Goal: Find specific page/section: Find specific page/section

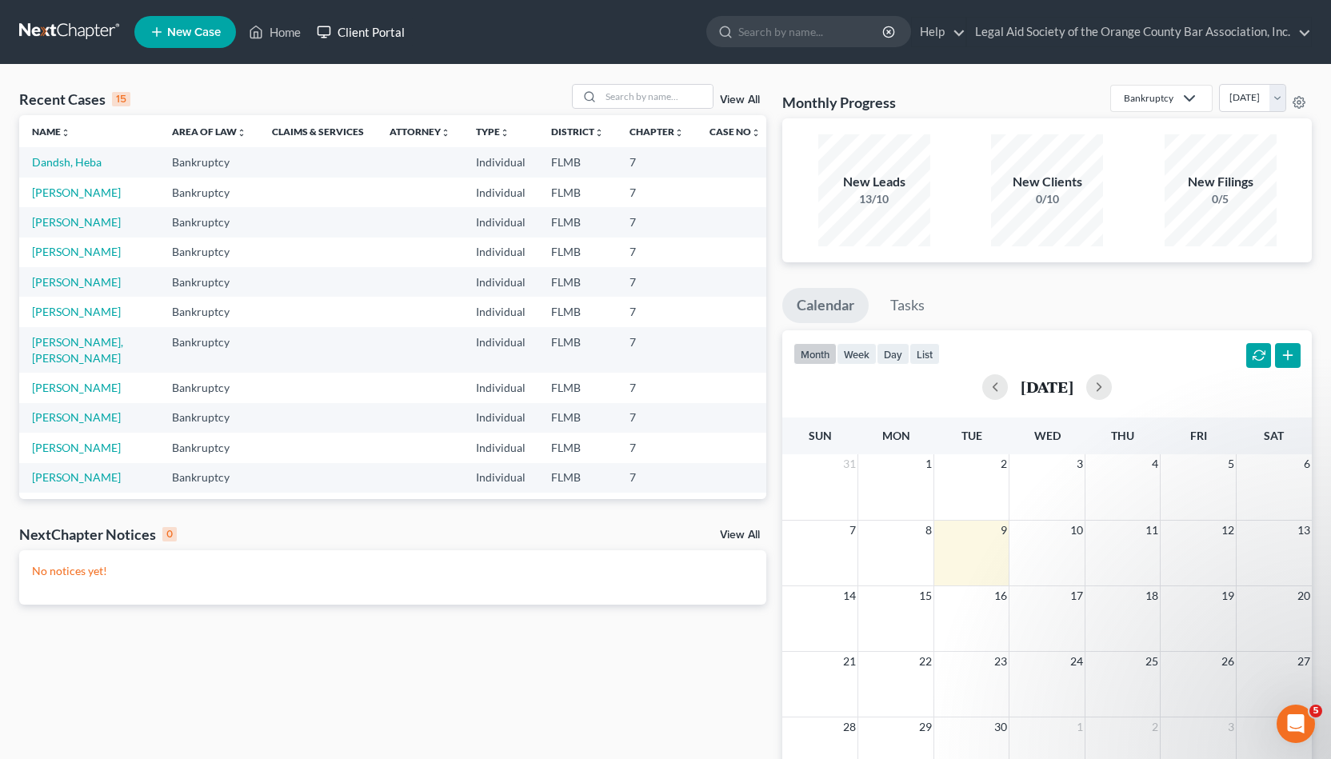
click at [356, 26] on link "Client Portal" at bounding box center [361, 32] width 104 height 29
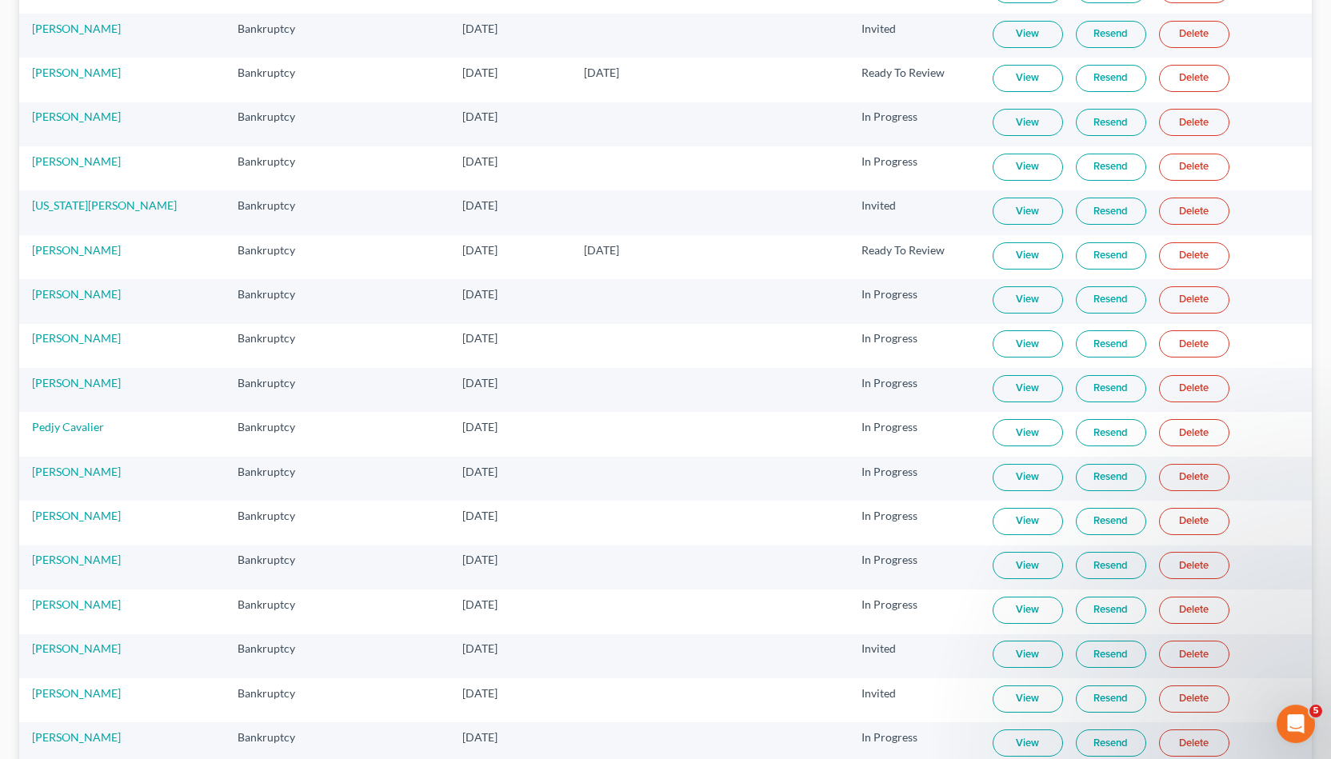
scroll to position [180, 0]
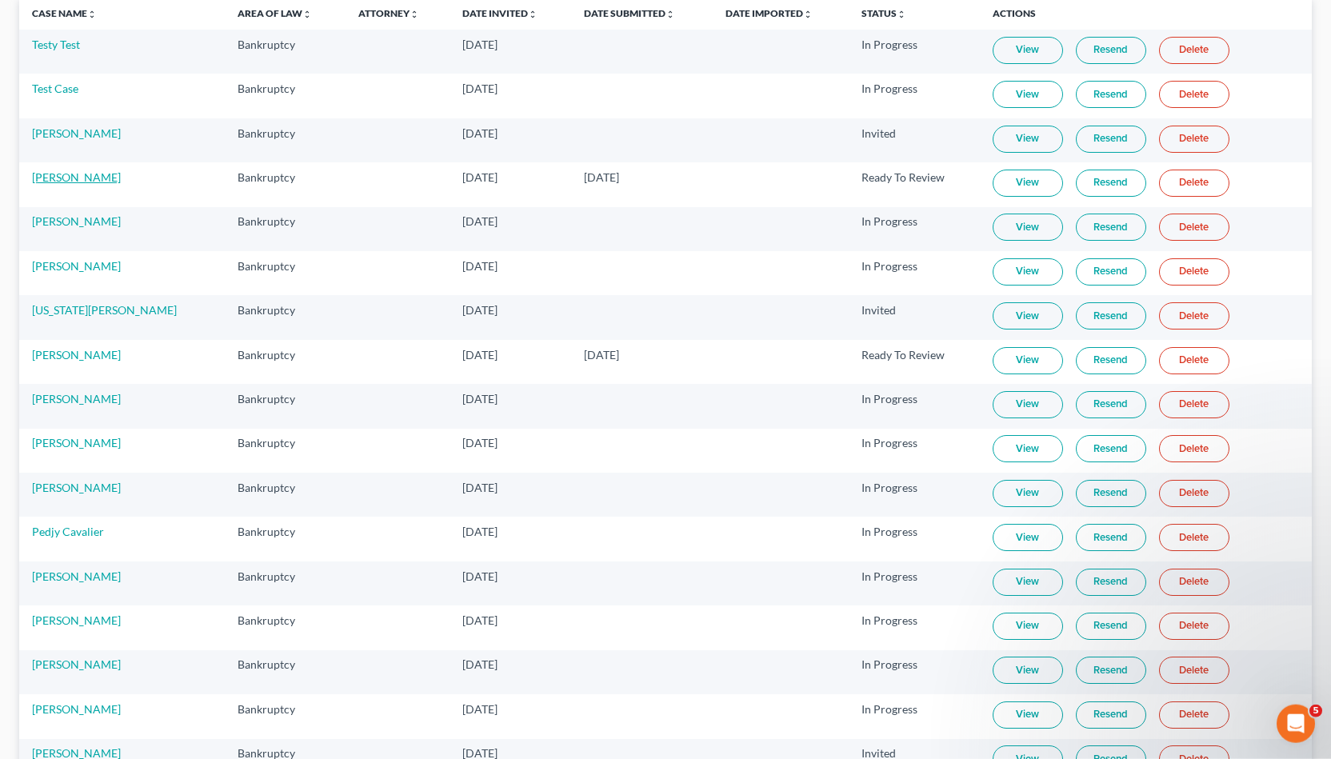
click at [87, 177] on link "[PERSON_NAME]" at bounding box center [76, 177] width 89 height 14
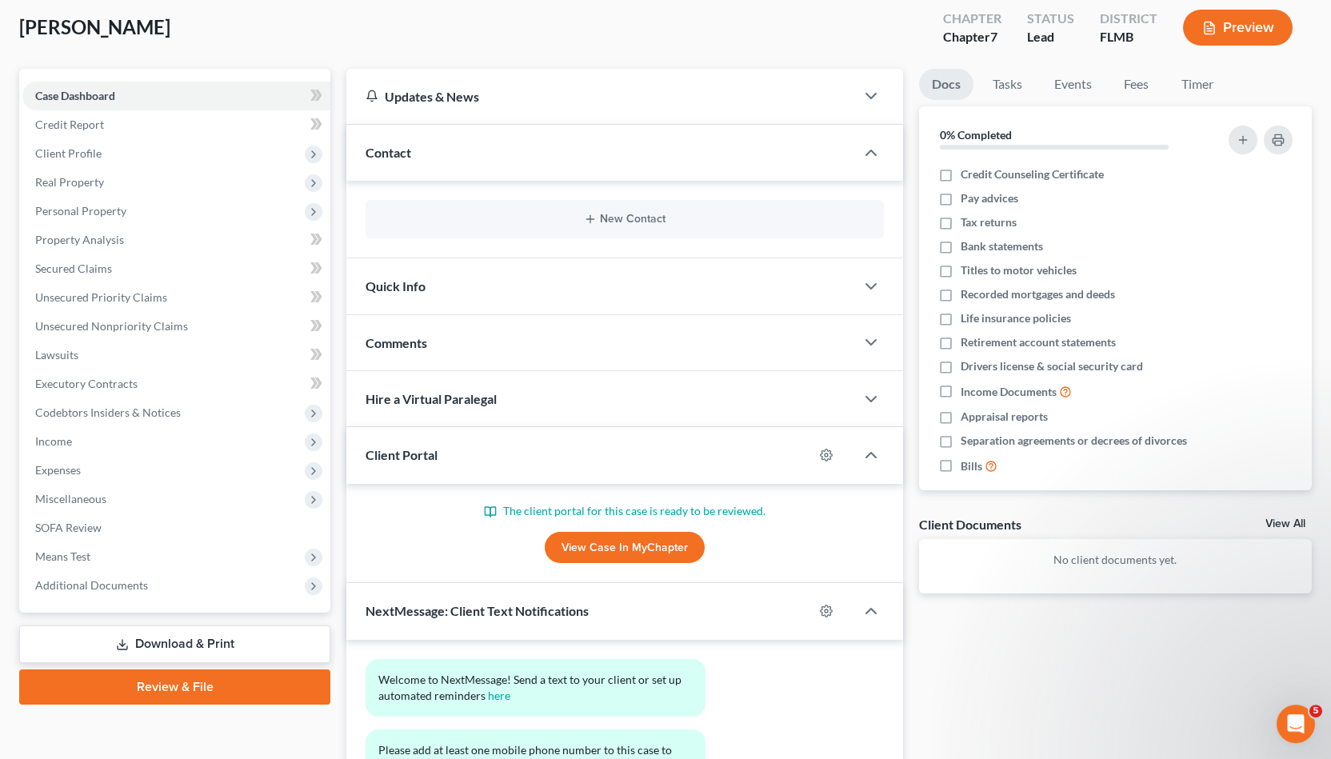
scroll to position [77, 0]
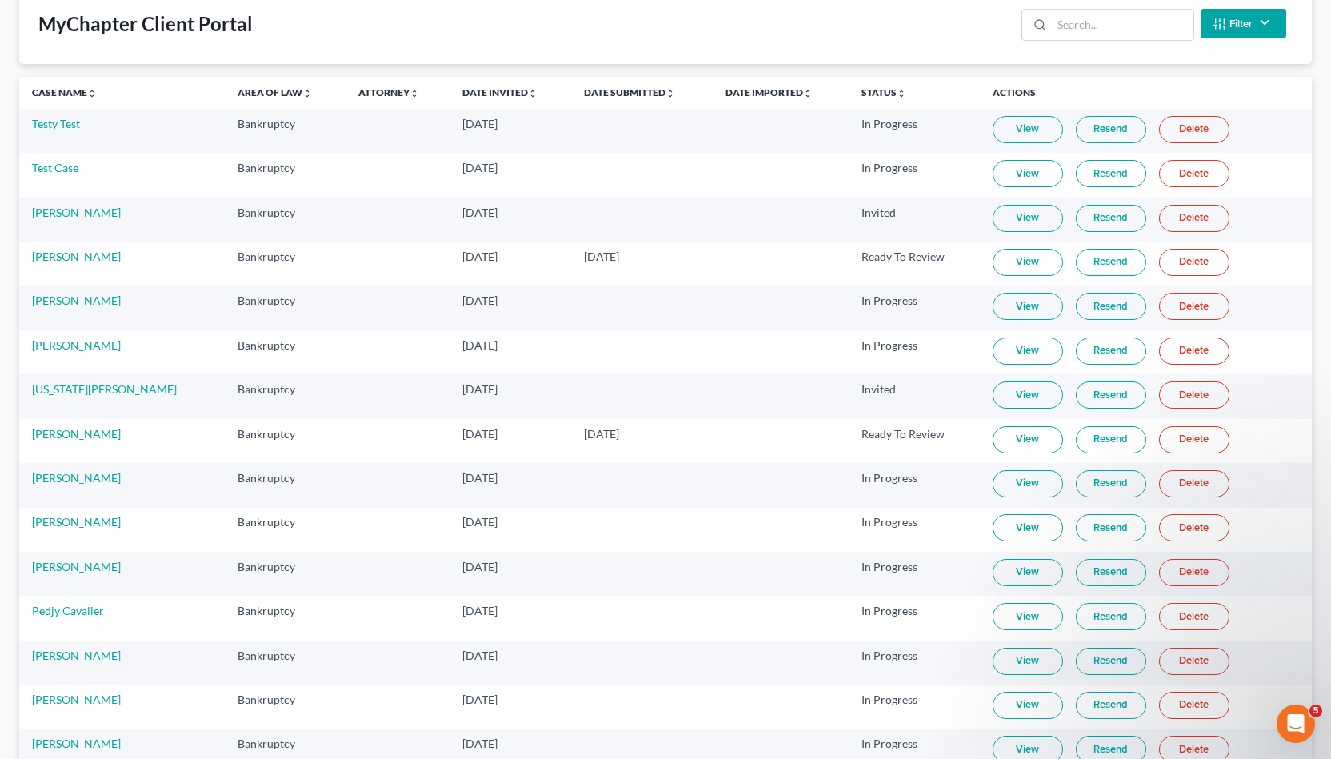
scroll to position [102, 0]
click at [78, 430] on link "[PERSON_NAME]" at bounding box center [76, 433] width 89 height 14
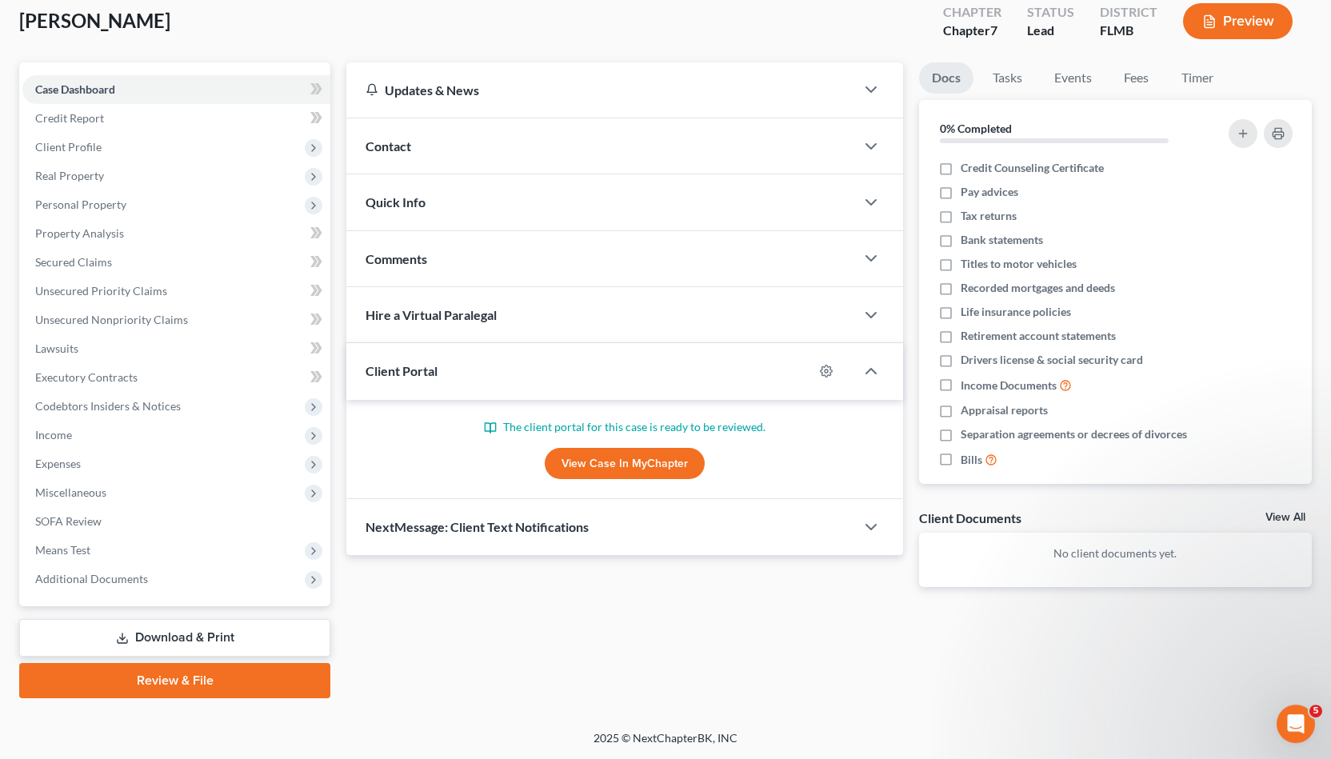
scroll to position [89, 0]
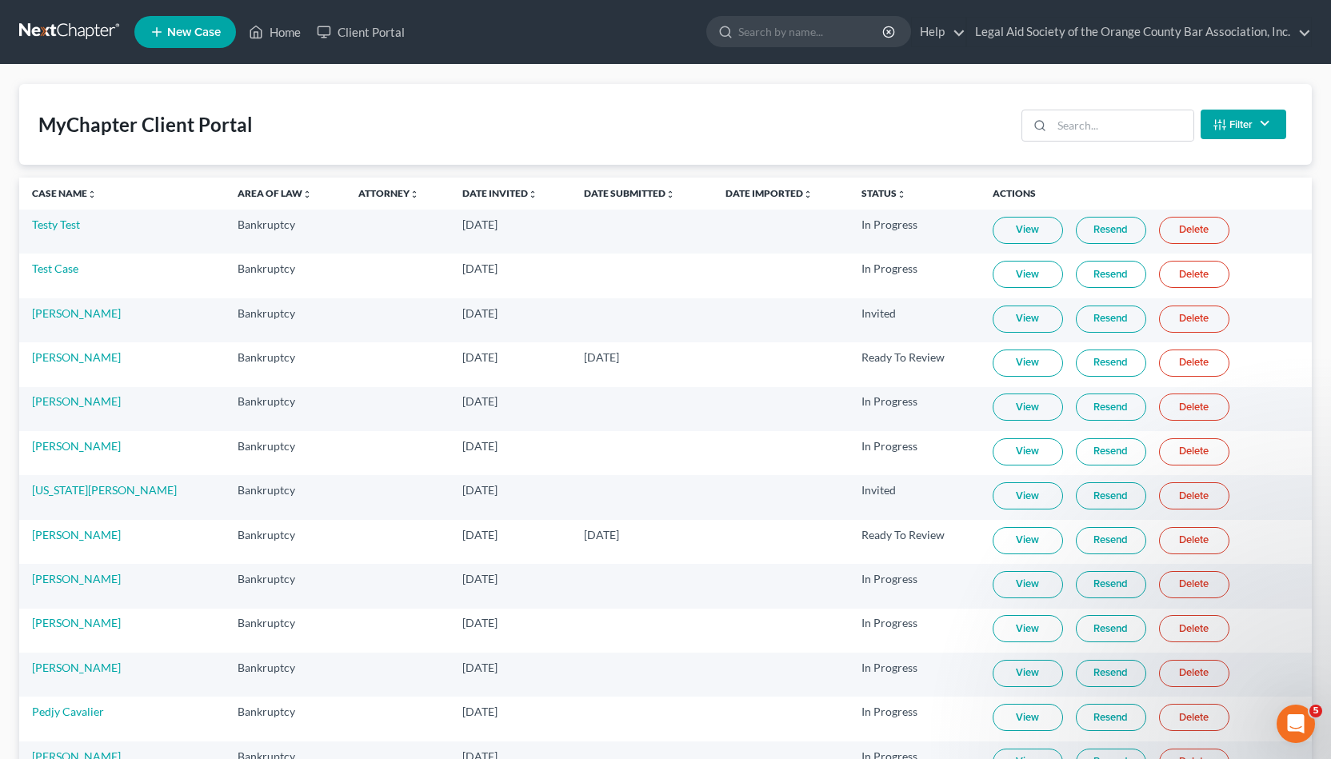
click at [1031, 534] on link "View" at bounding box center [1028, 540] width 70 height 27
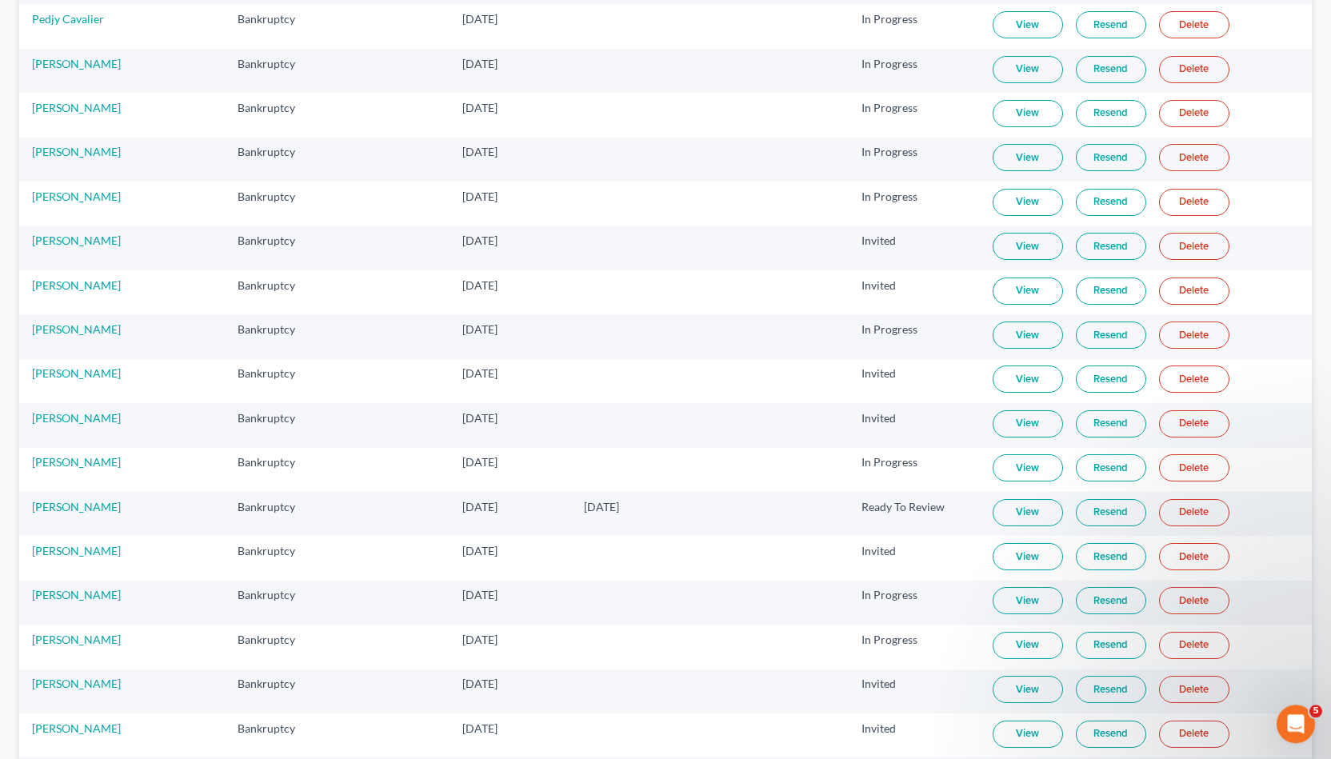
scroll to position [693, 0]
click at [105, 500] on link "[PERSON_NAME]" at bounding box center [76, 507] width 89 height 14
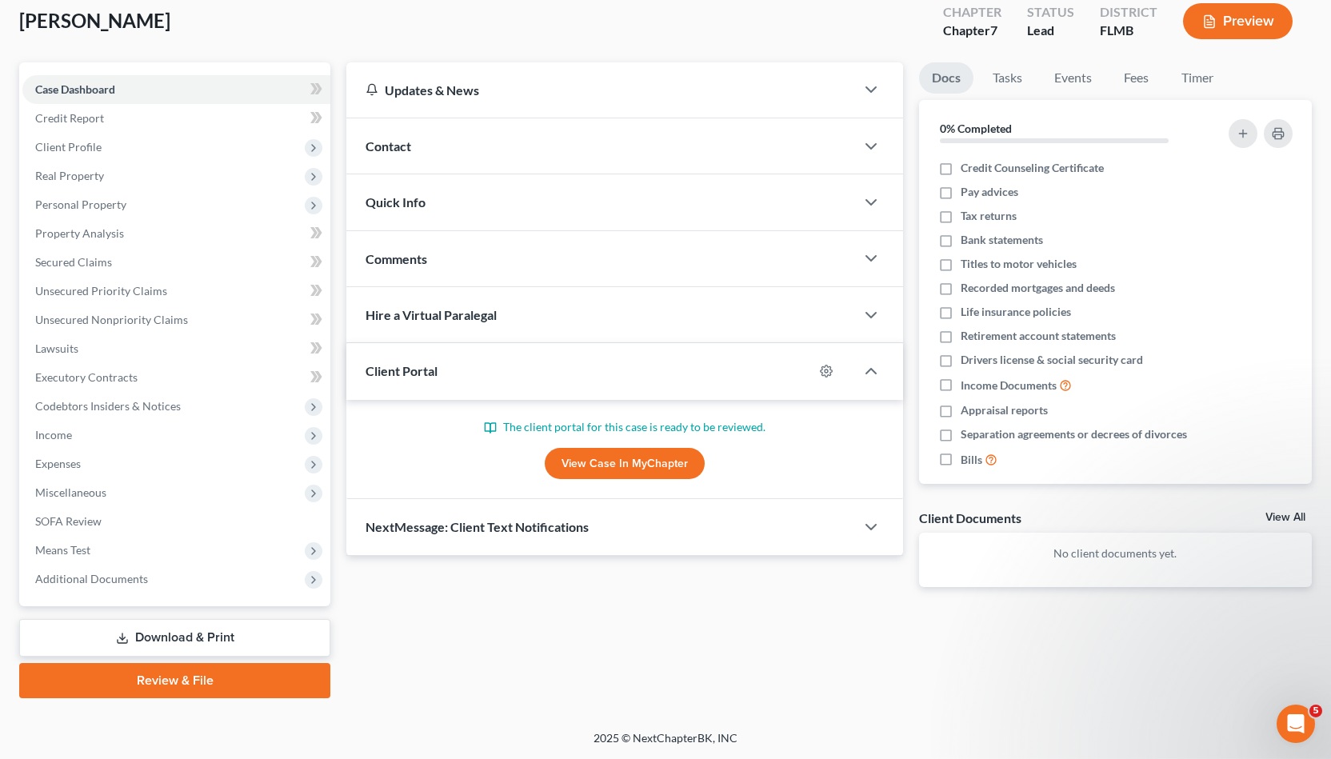
scroll to position [89, 0]
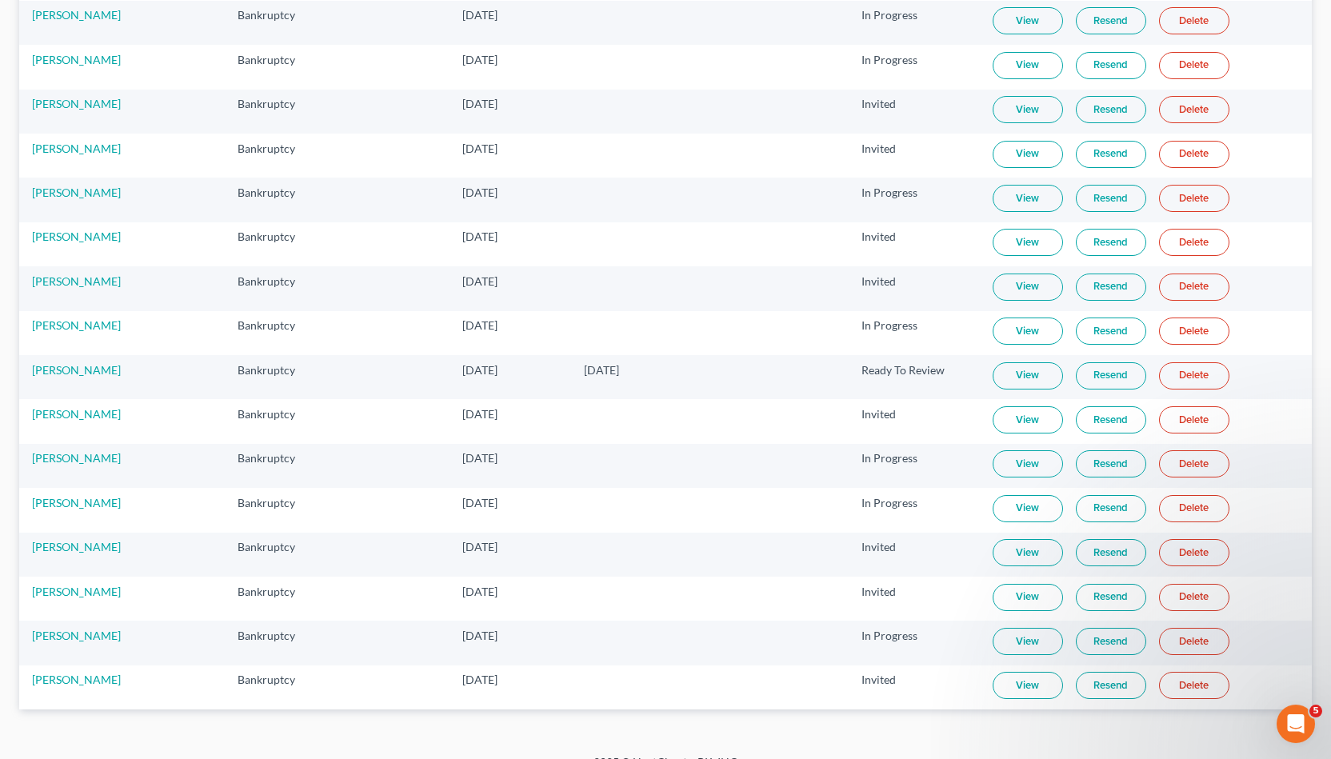
scroll to position [831, 0]
click at [1010, 361] on link "View" at bounding box center [1028, 374] width 70 height 27
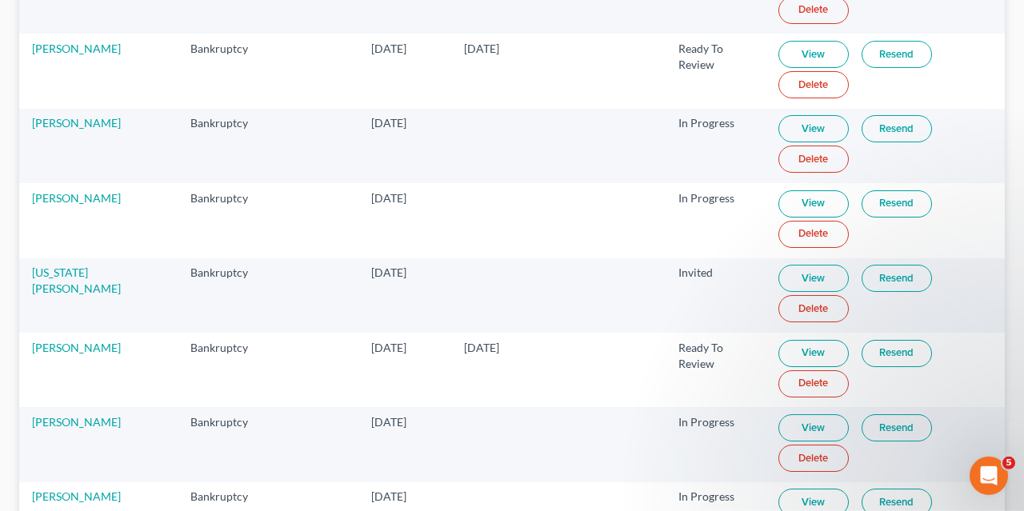
scroll to position [458, 0]
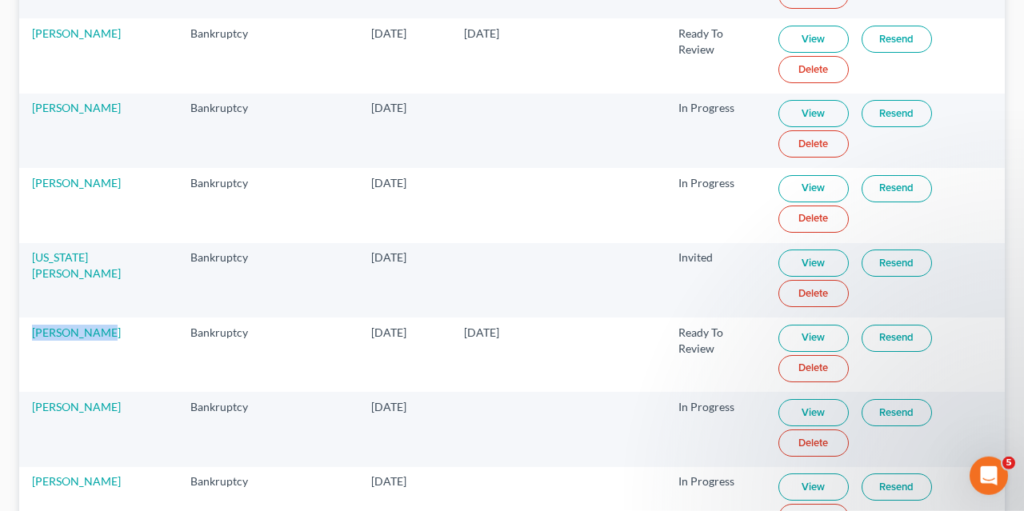
drag, startPoint x: 103, startPoint y: 337, endPoint x: 19, endPoint y: 318, distance: 86.0
click at [19, 318] on td "[PERSON_NAME]" at bounding box center [98, 355] width 158 height 74
copy link "[PERSON_NAME]"
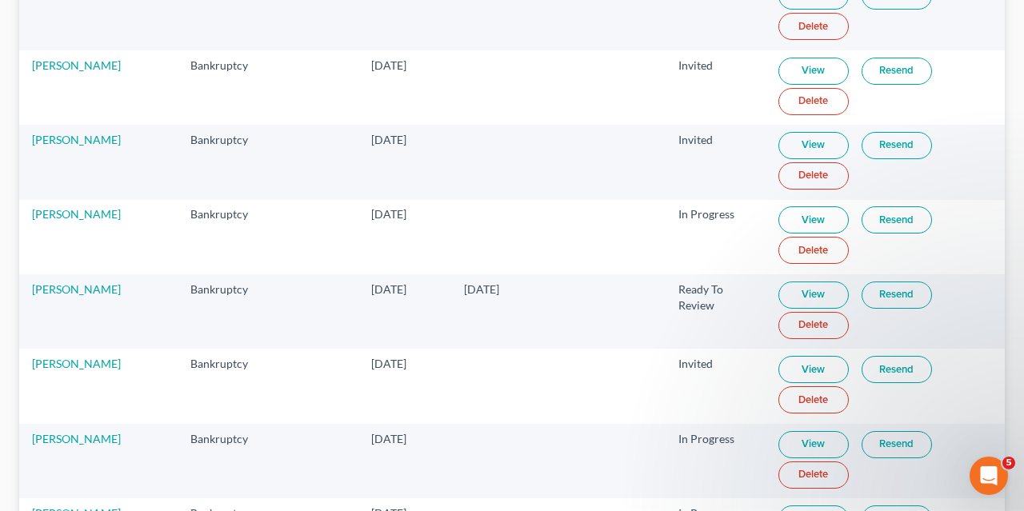
scroll to position [1682, 0]
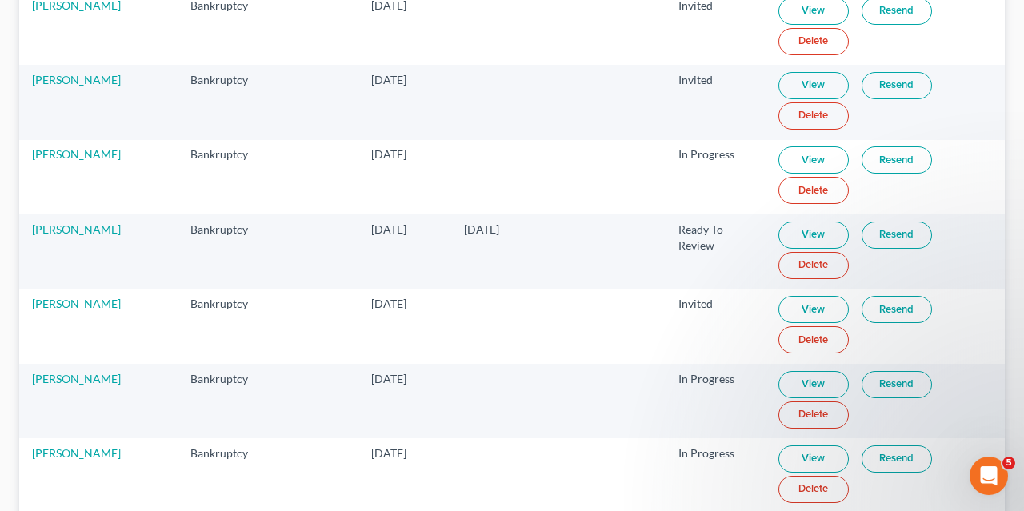
drag, startPoint x: 127, startPoint y: 211, endPoint x: 26, endPoint y: 202, distance: 101.2
click at [26, 214] on td "[PERSON_NAME]" at bounding box center [98, 251] width 158 height 74
copy link "[PERSON_NAME]"
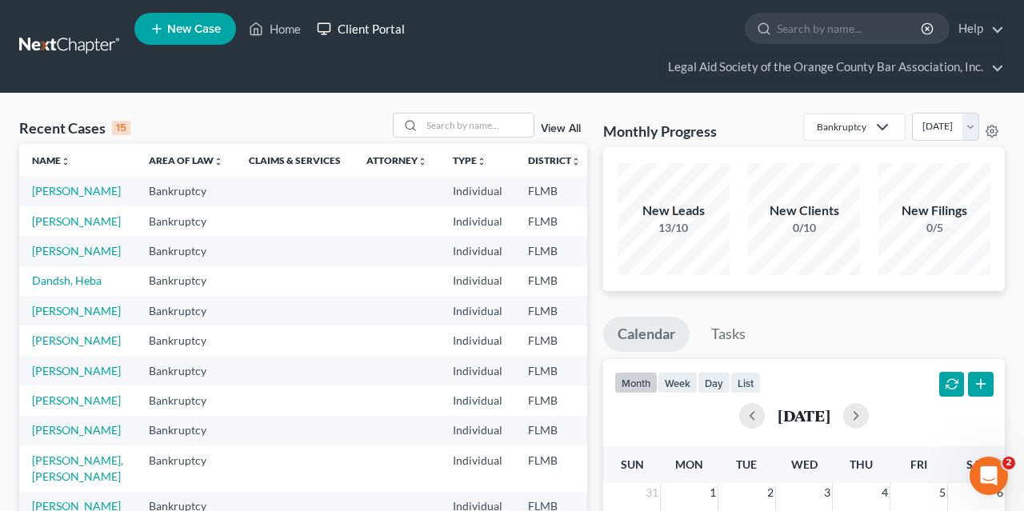
click at [397, 32] on link "Client Portal" at bounding box center [361, 28] width 104 height 29
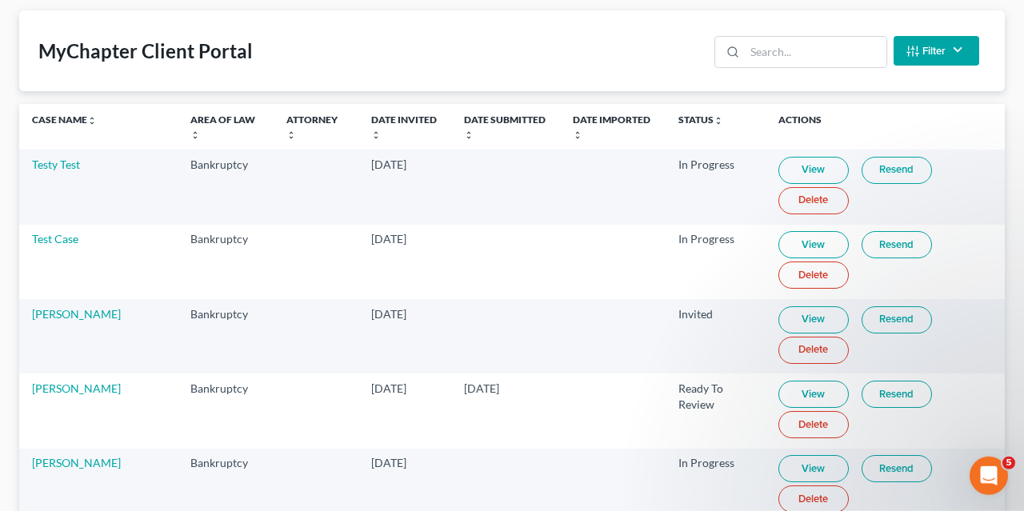
scroll to position [102, 0]
click at [316, 210] on td at bounding box center [316, 187] width 84 height 74
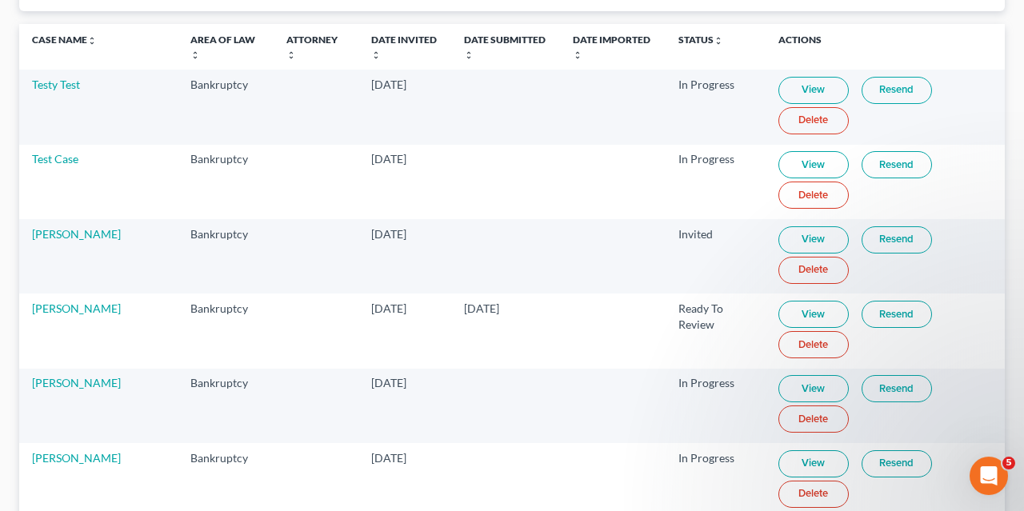
scroll to position [191, 0]
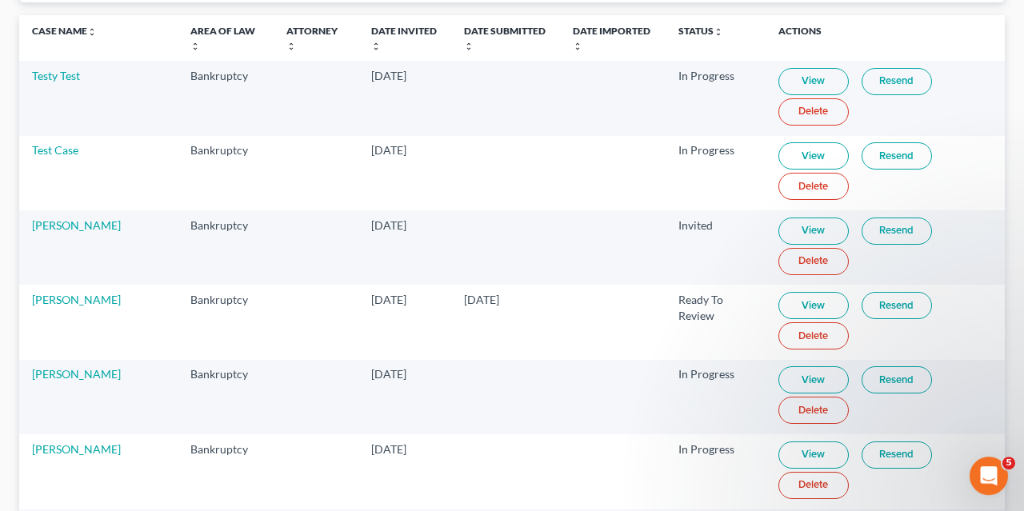
click at [815, 297] on link "View" at bounding box center [813, 305] width 70 height 27
